Goal: Information Seeking & Learning: Learn about a topic

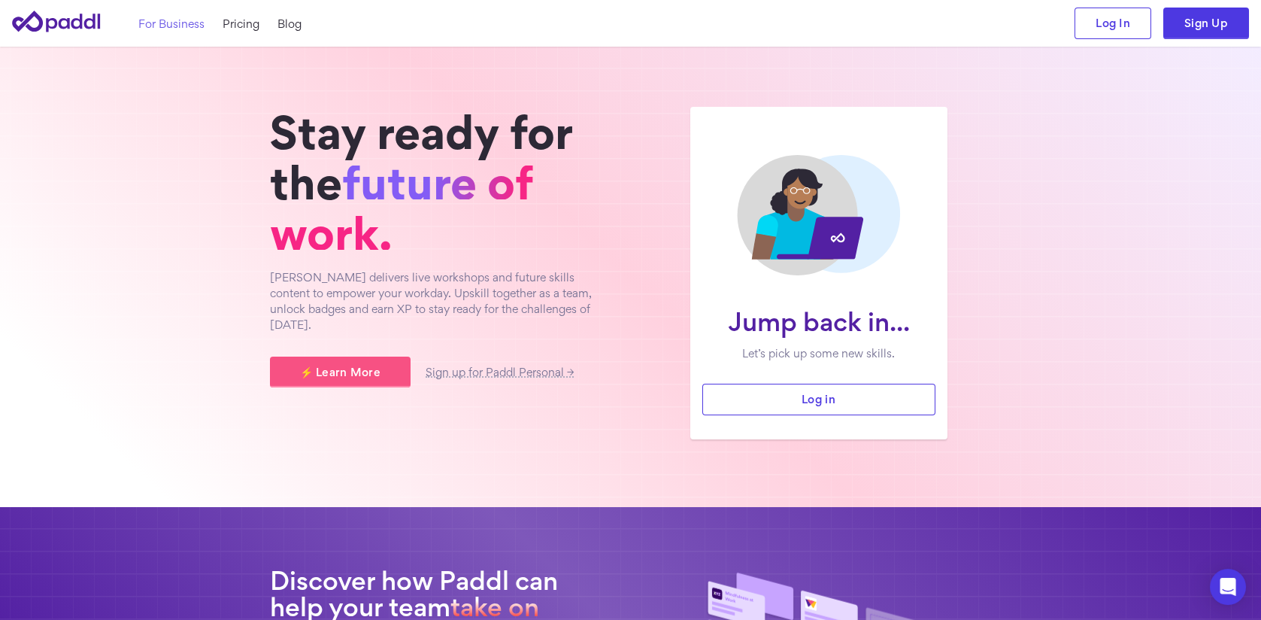
click at [176, 17] on link "For Business" at bounding box center [171, 24] width 66 height 16
drag, startPoint x: 273, startPoint y: 279, endPoint x: 486, endPoint y: 277, distance: 213.6
click at [486, 277] on p "[PERSON_NAME] delivers live workshops and future skills content to empower your…" at bounding box center [443, 300] width 346 height 63
click at [508, 277] on p "[PERSON_NAME] delivers live workshops and future skills content to empower your…" at bounding box center [443, 300] width 346 height 63
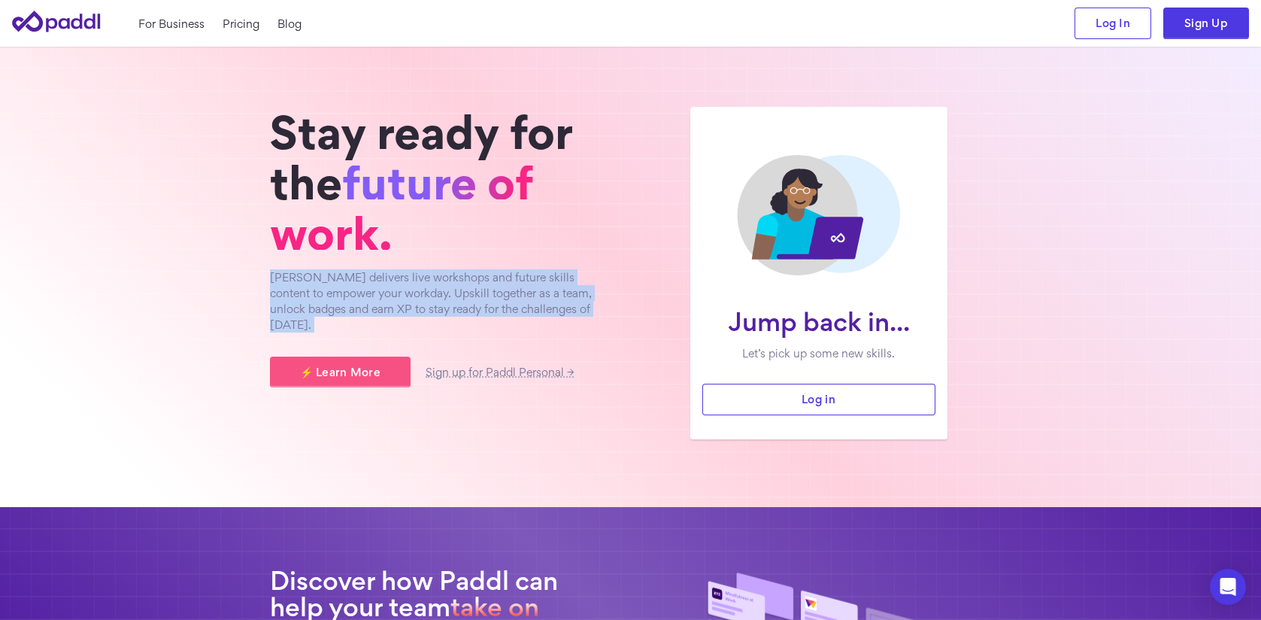
click at [508, 277] on p "[PERSON_NAME] delivers live workshops and future skills content to empower your…" at bounding box center [443, 300] width 346 height 63
copy div "Paddl delivers live workshops and future skills content to empower your workday…"
